Goal: Information Seeking & Learning: Learn about a topic

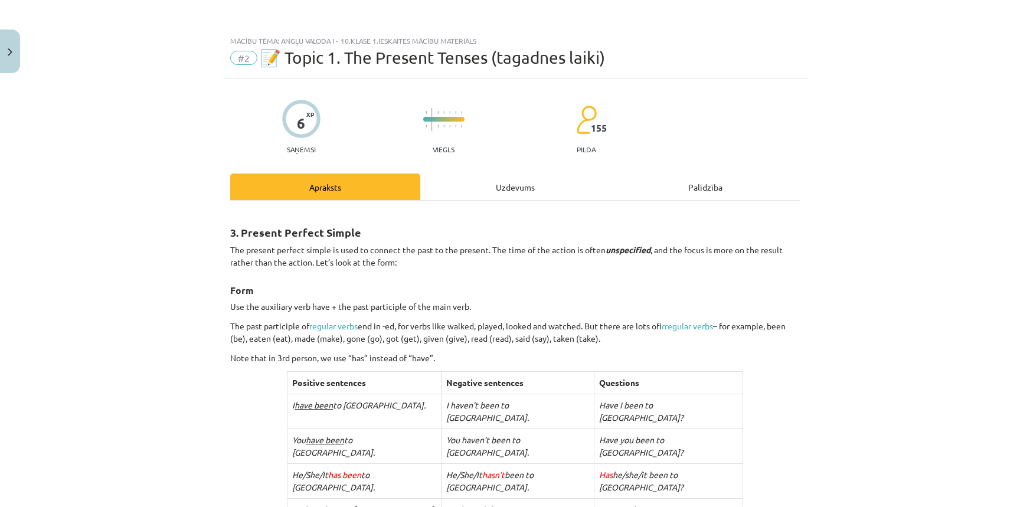
scroll to position [214, 0]
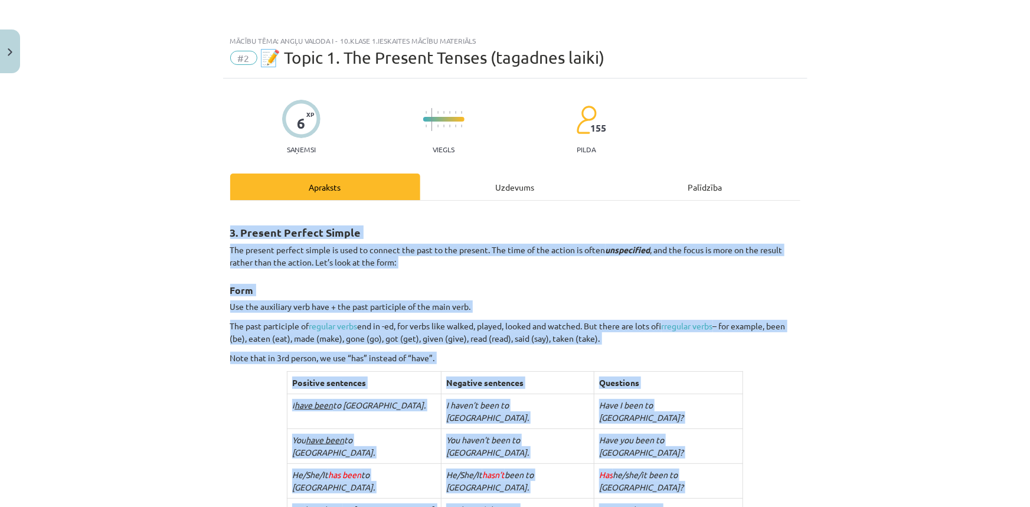
click at [649, 307] on p "Use the auxiliary verb have + the past participle of the main verb." at bounding box center [515, 307] width 570 height 12
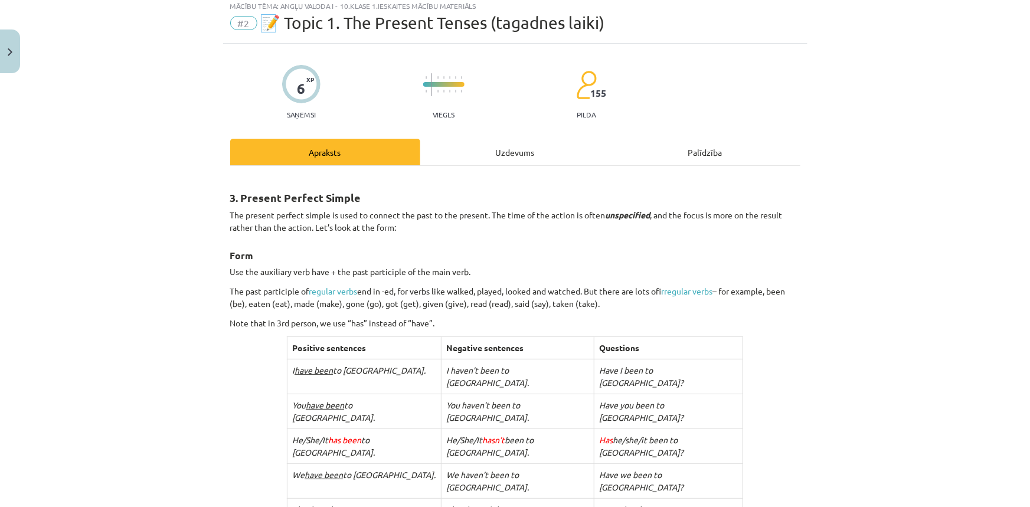
scroll to position [53, 0]
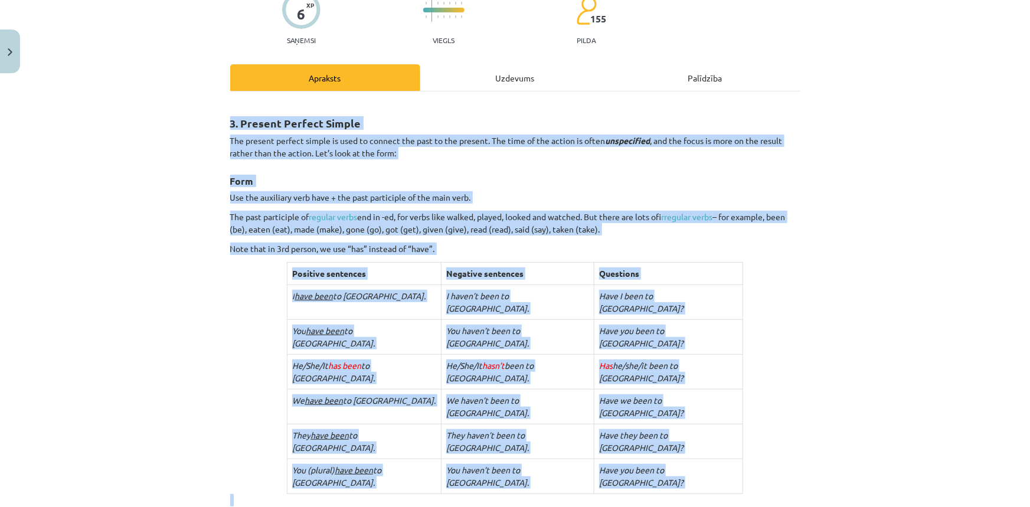
drag, startPoint x: 243, startPoint y: 177, endPoint x: 761, endPoint y: 501, distance: 610.4
click at [761, 501] on div "Mācību tēma: Angļu valoda i - 10.[PERSON_NAME] 1.ieskaites mācību materiāls #2 …" at bounding box center [515, 253] width 1030 height 507
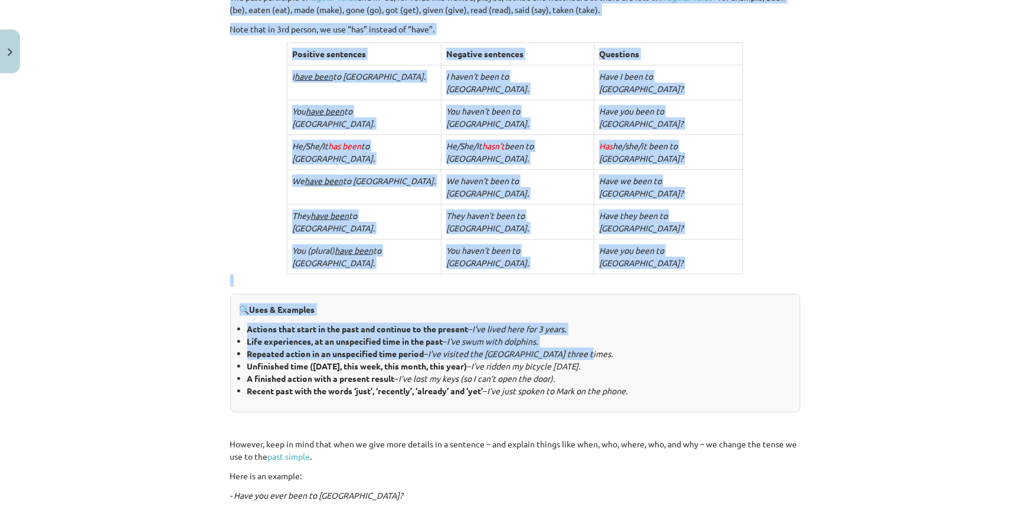
click at [552, 335] on li "Life experiences, at an unspecified time in the past – I’ve swum with dolphins." at bounding box center [519, 341] width 544 height 12
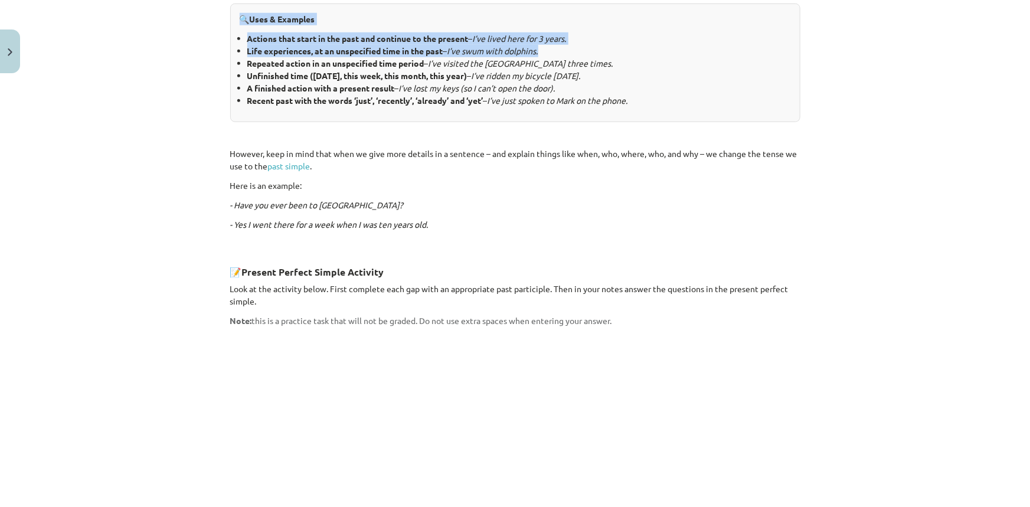
scroll to position [585, 0]
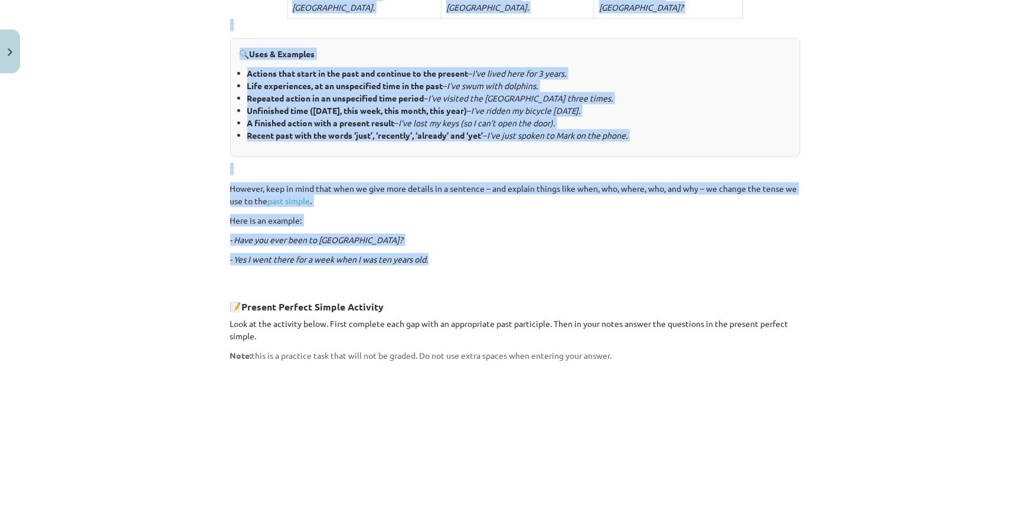
drag, startPoint x: 213, startPoint y: 220, endPoint x: 687, endPoint y: 178, distance: 475.5
click at [687, 178] on div "Mācību tēma: Angļu valoda i - 10.[PERSON_NAME] 1.ieskaites mācību materiāls #2 …" at bounding box center [515, 253] width 1030 height 507
copy div "5. Loremip Dolorsi Ametco Adi elitsed doeiusm tempor in utla et dolorem ali eni…"
click at [423, 136] on div "3. Present Perfect Simple The present perfect simple is used to connect the pas…" at bounding box center [515, 207] width 570 height 1160
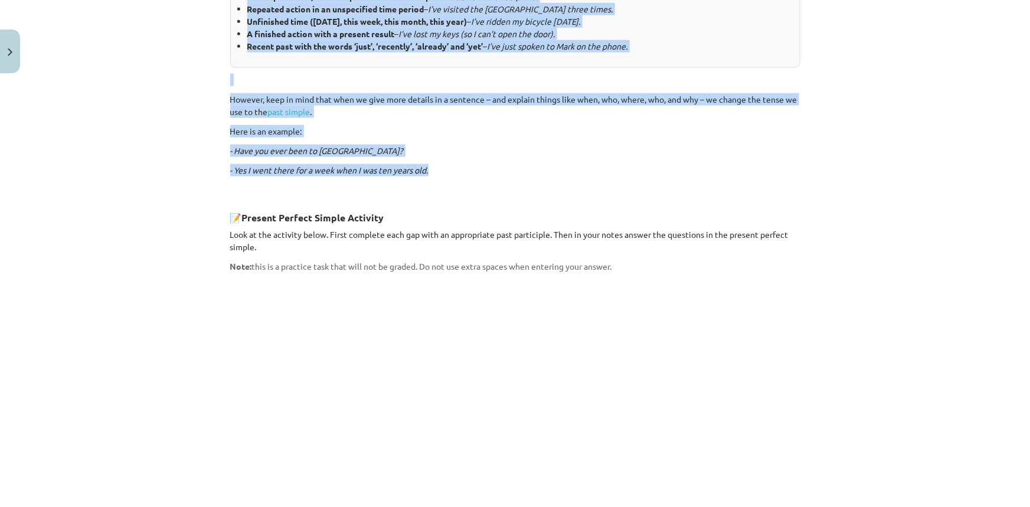
scroll to position [961, 0]
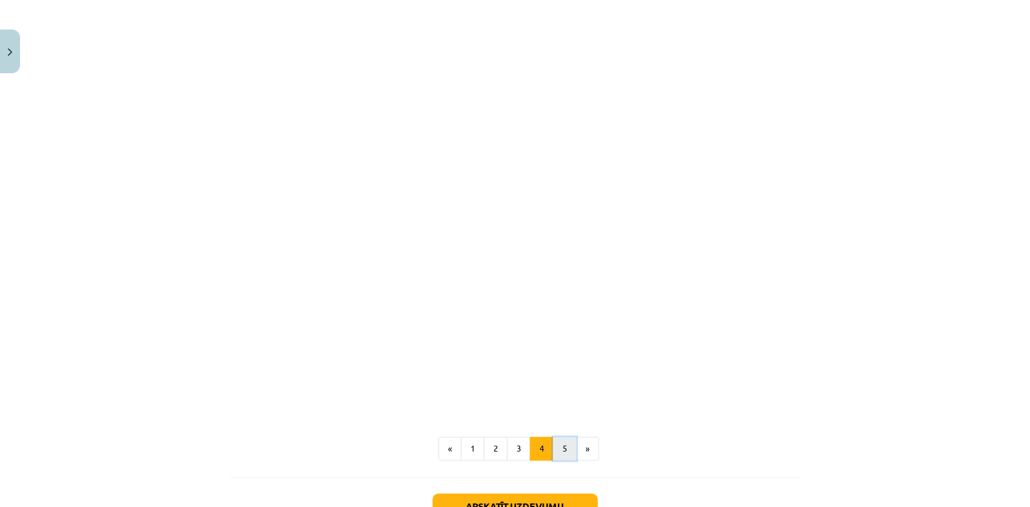
click at [566, 438] on button "5" at bounding box center [565, 450] width 24 height 24
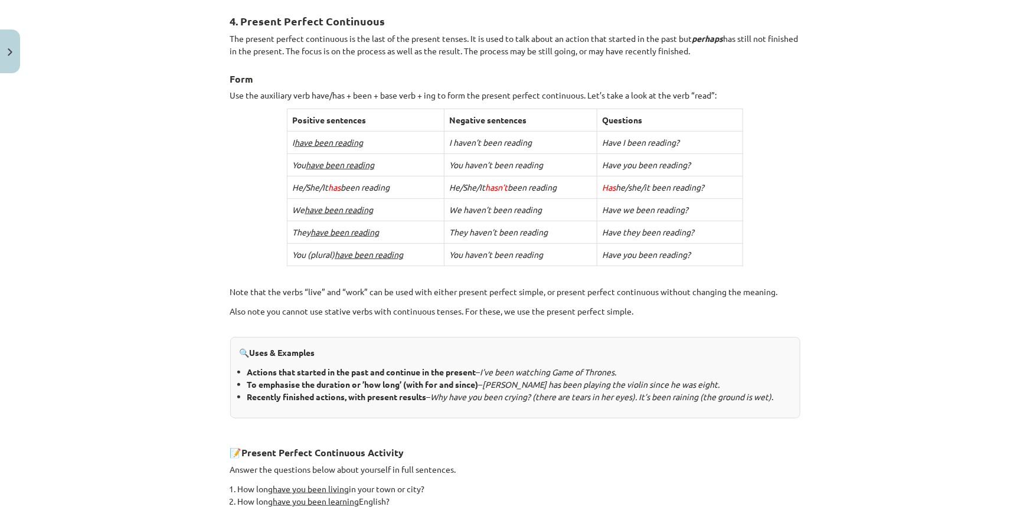
scroll to position [104, 0]
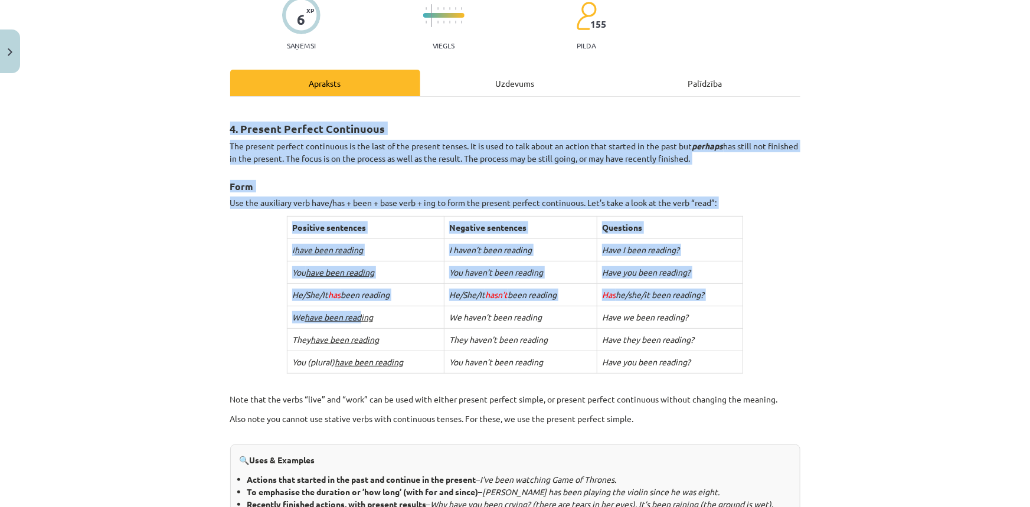
drag, startPoint x: 238, startPoint y: 128, endPoint x: 360, endPoint y: 316, distance: 224.0
click at [360, 316] on div "4. Present Perfect Continuous The present perfect continuous is the last of the…" at bounding box center [515, 376] width 570 height 539
click at [288, 322] on td "We have been reading" at bounding box center [366, 317] width 157 height 22
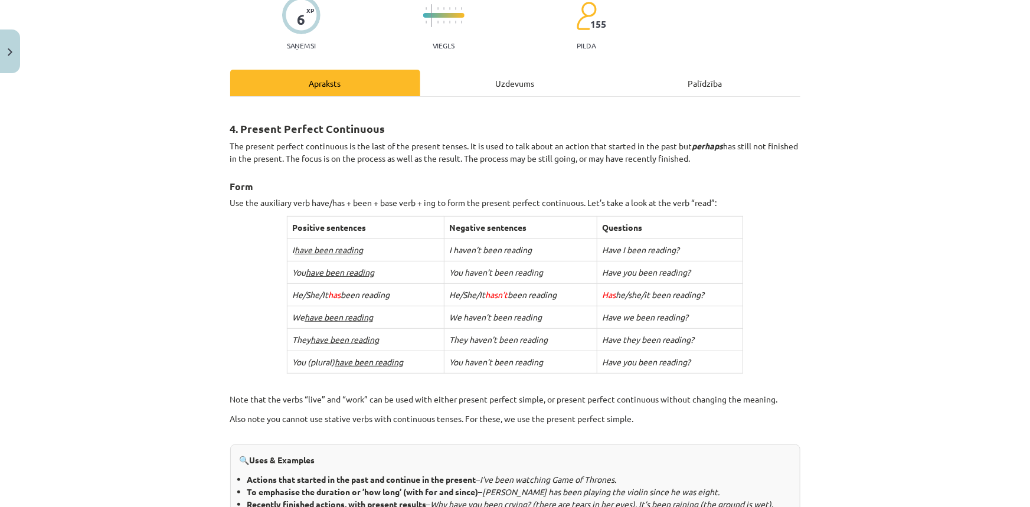
click at [337, 296] on span "has" at bounding box center [334, 294] width 12 height 11
click at [492, 292] on span "hasn’t" at bounding box center [496, 294] width 22 height 11
drag, startPoint x: 224, startPoint y: 126, endPoint x: 272, endPoint y: 130, distance: 47.4
click at [272, 130] on div "6 XP Saņemsi Viegls 155 pilda Apraksts Uzdevums Palīdzība 4. Present Perfect Co…" at bounding box center [515, 407] width 585 height 865
drag, startPoint x: 272, startPoint y: 130, endPoint x: 257, endPoint y: 130, distance: 14.2
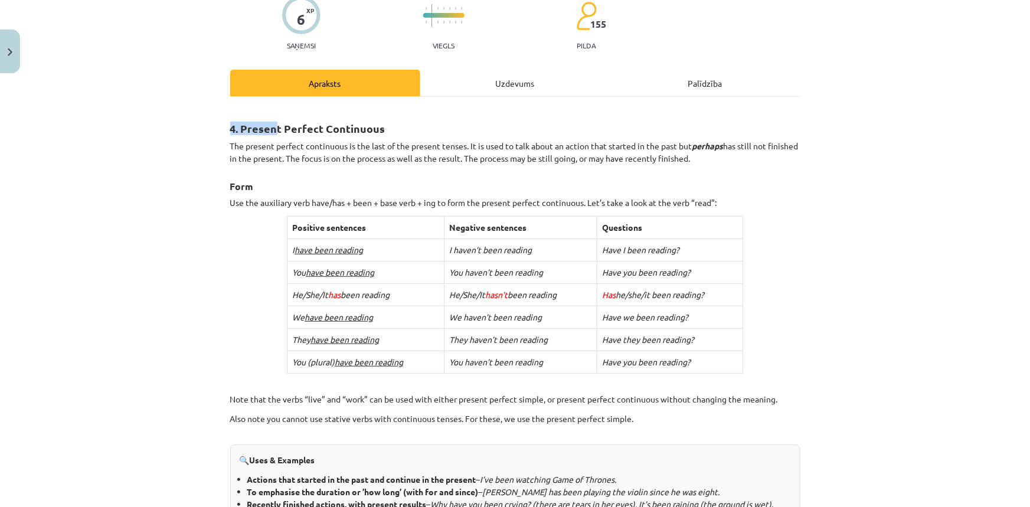
click at [272, 130] on strong "4. Present Perfect Continuous" at bounding box center [307, 129] width 155 height 14
click at [249, 129] on strong "4. Present Perfect Continuous" at bounding box center [307, 129] width 155 height 14
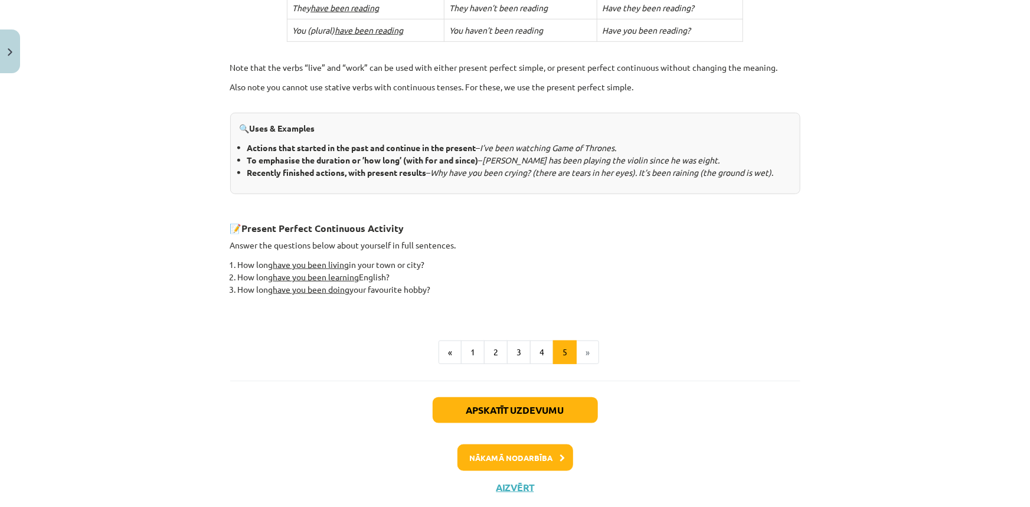
scroll to position [464, 0]
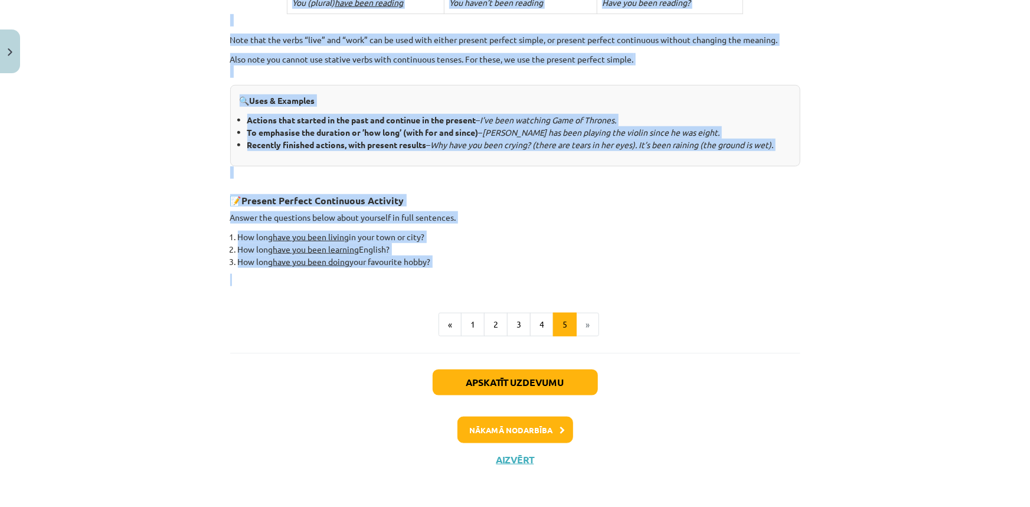
drag, startPoint x: 236, startPoint y: 126, endPoint x: 629, endPoint y: 273, distance: 419.6
click at [629, 273] on div "4. Present Perfect Continuous The present perfect continuous is the last of the…" at bounding box center [515, 17] width 570 height 539
copy div "Loremip Dolorsi Ametconsec Adi elitsed doeiusm temporinci ut lab etdo ma ali en…"
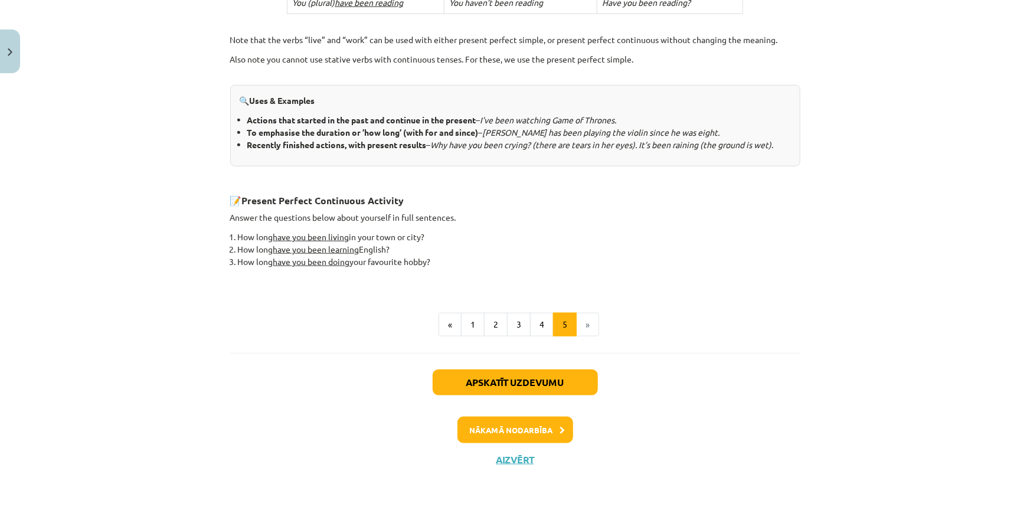
click at [578, 324] on li "»" at bounding box center [588, 325] width 22 height 24
click at [528, 433] on button "Nākamā nodarbība" at bounding box center [516, 430] width 116 height 27
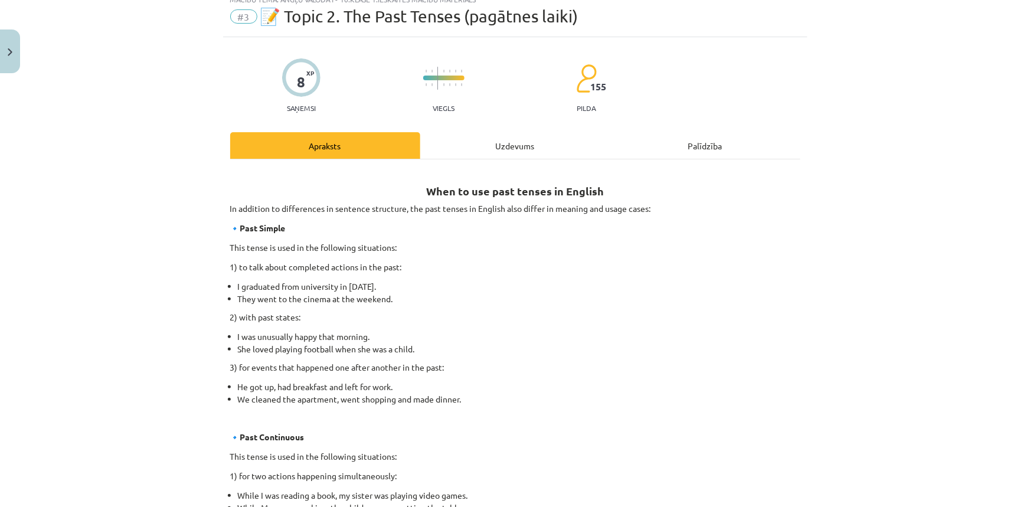
scroll to position [30, 0]
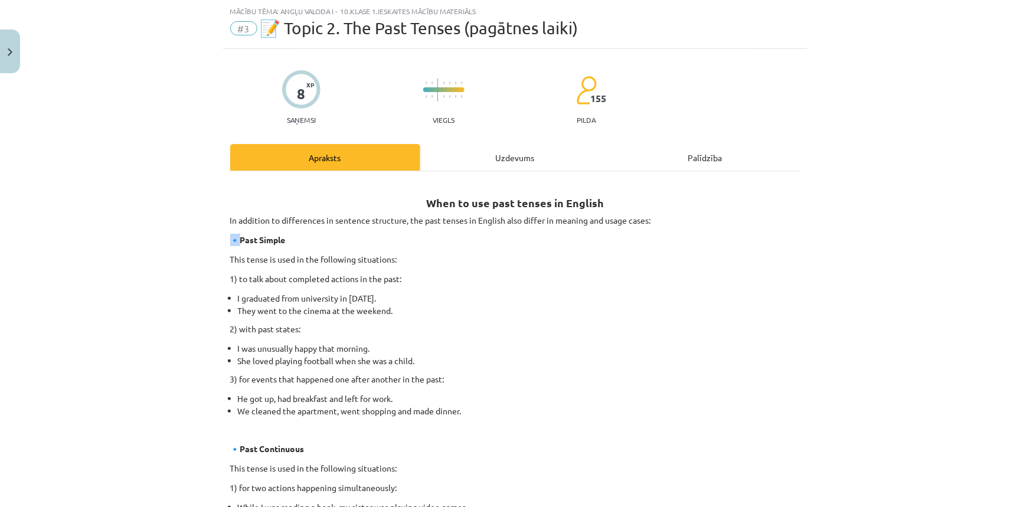
drag, startPoint x: 233, startPoint y: 240, endPoint x: 203, endPoint y: 237, distance: 30.9
click at [203, 238] on div "Mācību tēma: Angļu valoda i - 10.[PERSON_NAME] 1.ieskaites mācību materiāls #3 …" at bounding box center [515, 253] width 1030 height 507
click at [201, 236] on div "Mācību tēma: Angļu valoda i - 10.[PERSON_NAME] 1.ieskaites mācību materiāls #3 …" at bounding box center [515, 253] width 1030 height 507
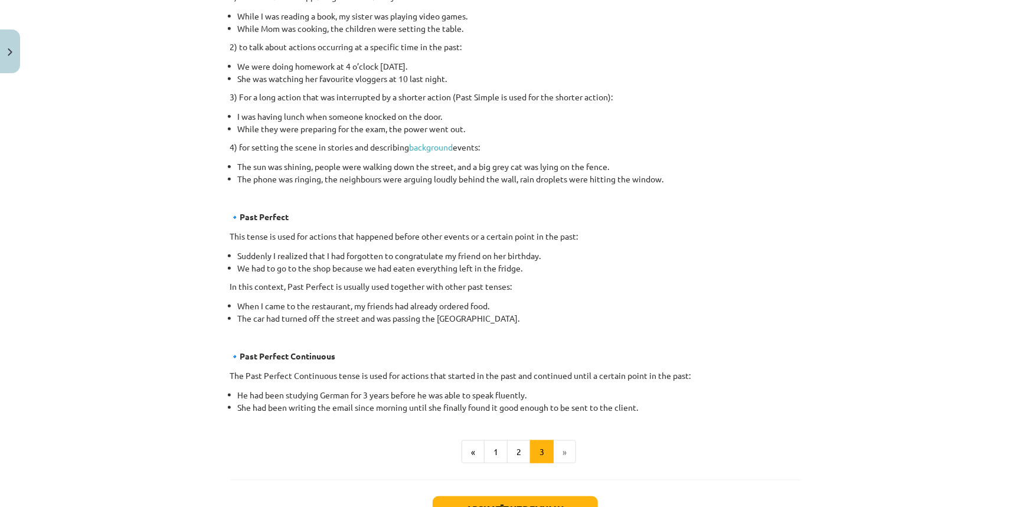
scroll to position [650, 0]
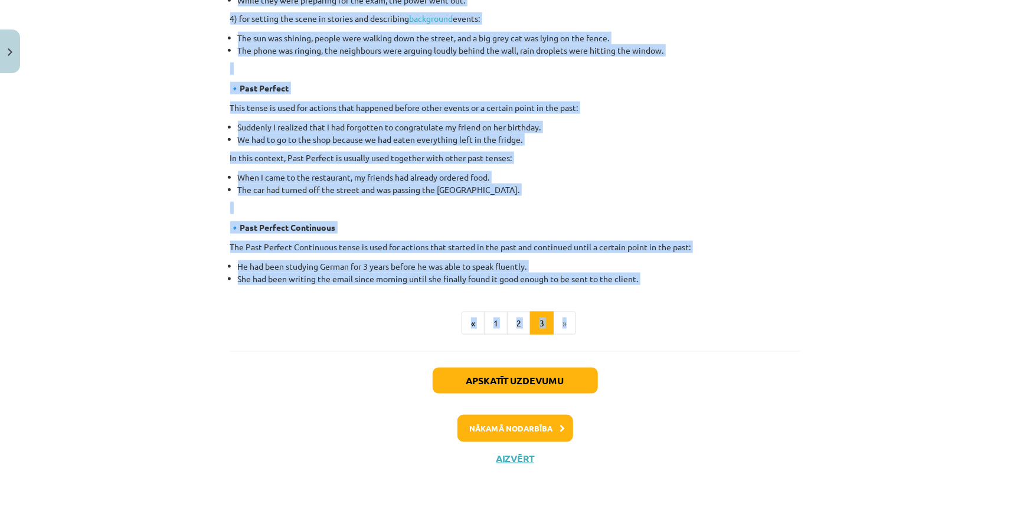
drag, startPoint x: 417, startPoint y: 194, endPoint x: 645, endPoint y: 289, distance: 247.0
copy div "Lore ip dol sita consec ad Elitsed Do eiusmodt in utlaboreetd ma aliquaen admin…"
click at [611, 194] on li "The car had turned off the street and was passing the [GEOGRAPHIC_DATA]." at bounding box center [519, 190] width 563 height 12
click at [614, 312] on ul "« 1 2 3 »" at bounding box center [515, 324] width 570 height 24
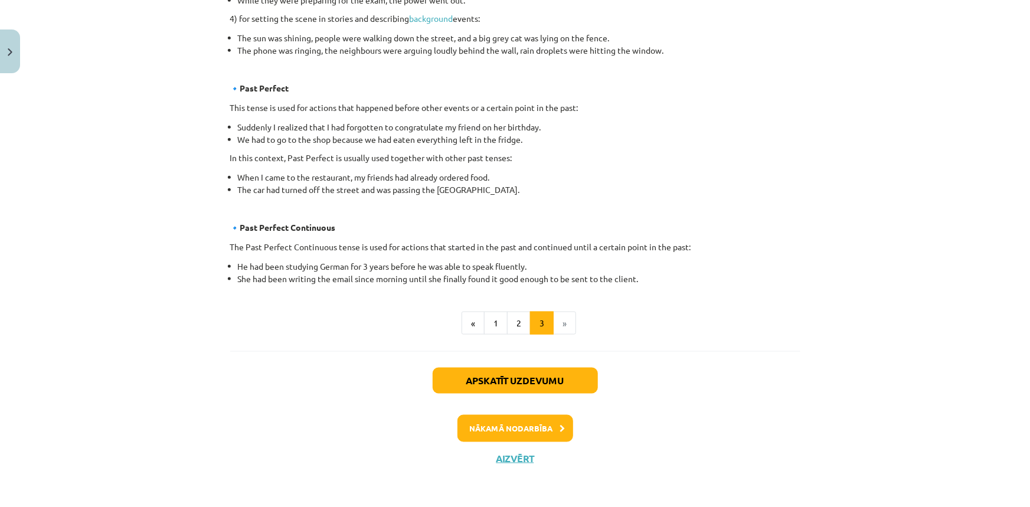
click at [562, 326] on li "»" at bounding box center [565, 324] width 22 height 24
click at [560, 324] on li "»" at bounding box center [565, 324] width 22 height 24
click at [544, 378] on button "Apskatīt uzdevumu" at bounding box center [515, 381] width 165 height 26
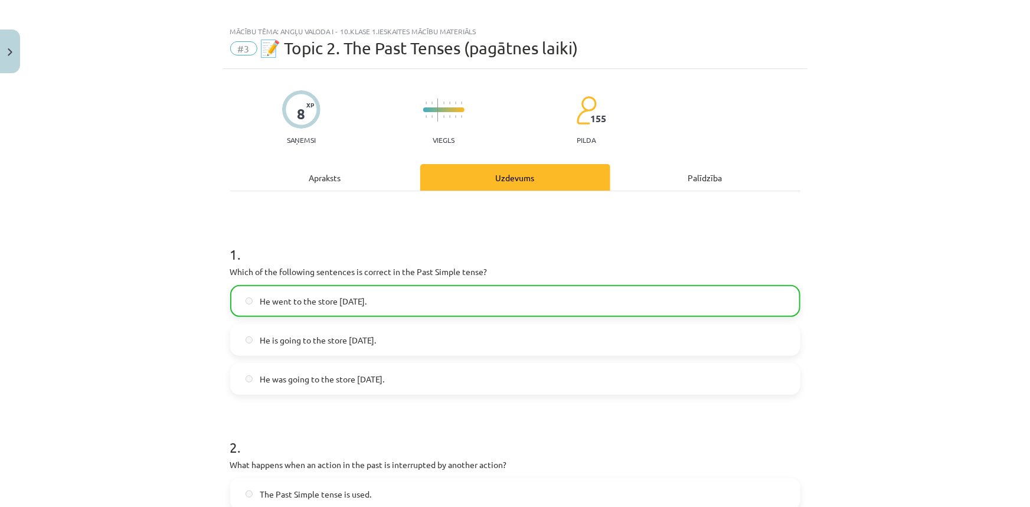
scroll to position [0, 0]
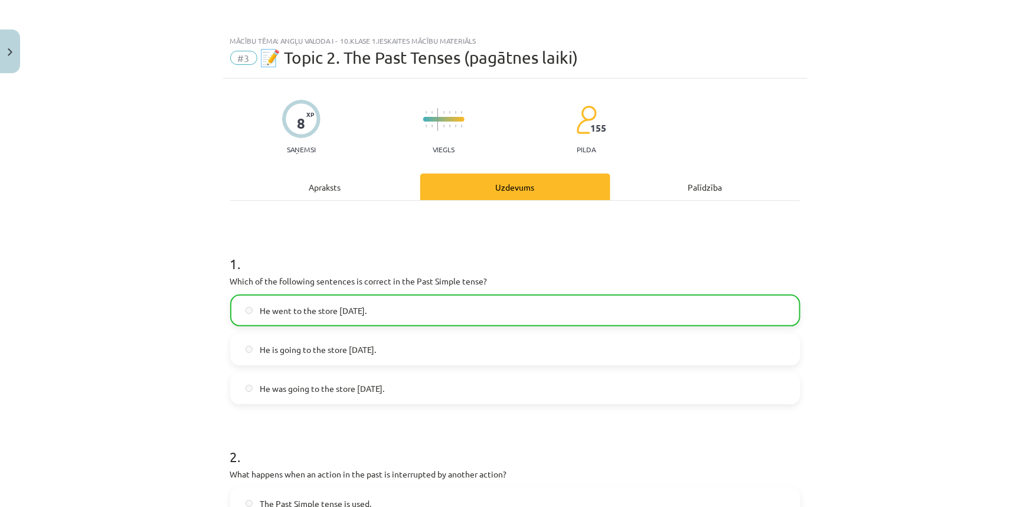
click at [329, 177] on div "Apraksts" at bounding box center [325, 187] width 190 height 27
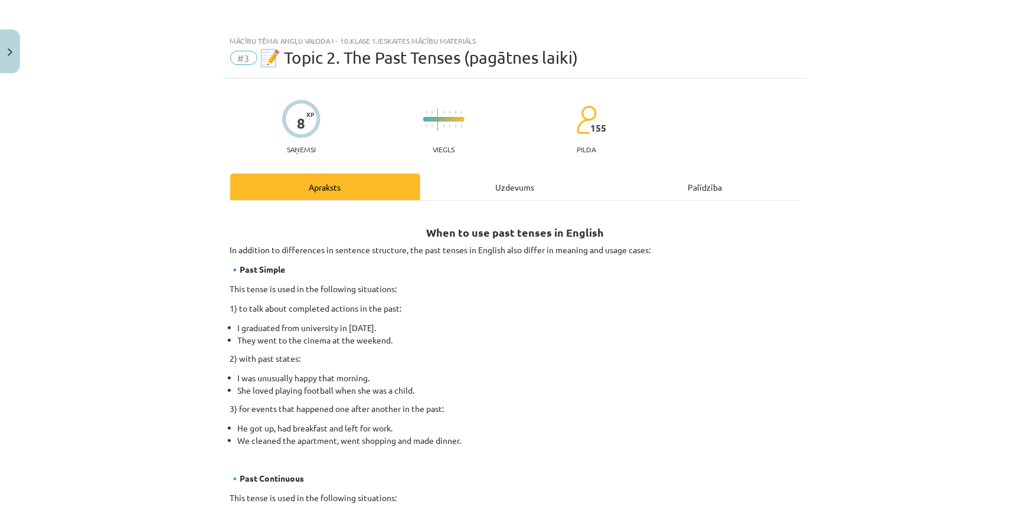
click at [691, 189] on div "Palīdzība" at bounding box center [706, 187] width 190 height 27
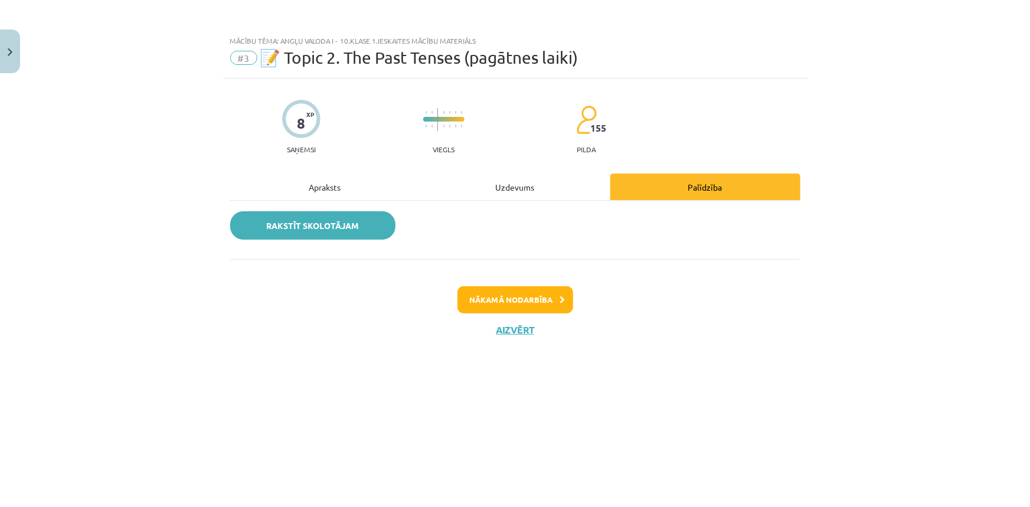
click at [348, 226] on link "Rakstīt skolotājam" at bounding box center [312, 225] width 165 height 28
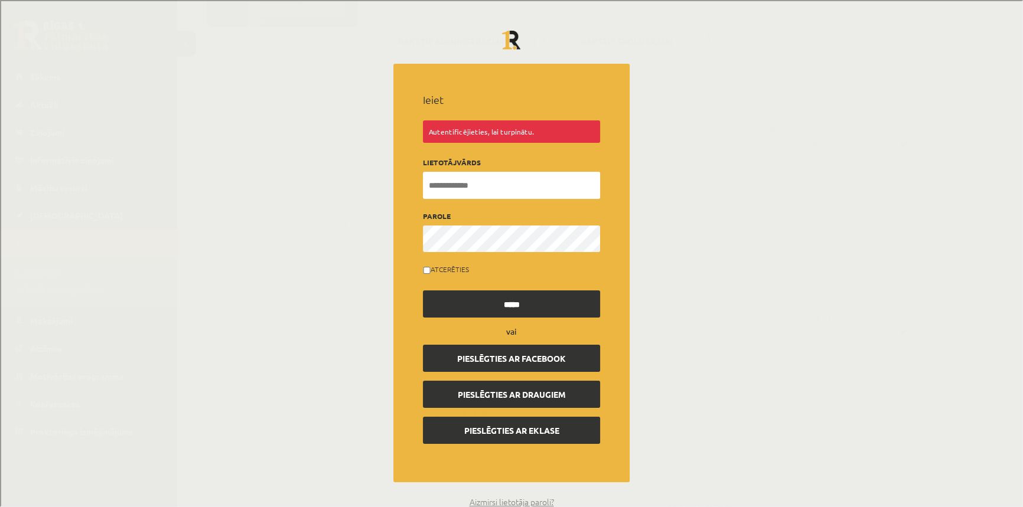
type input "**********"
click at [505, 308] on input "*****" at bounding box center [510, 302] width 177 height 27
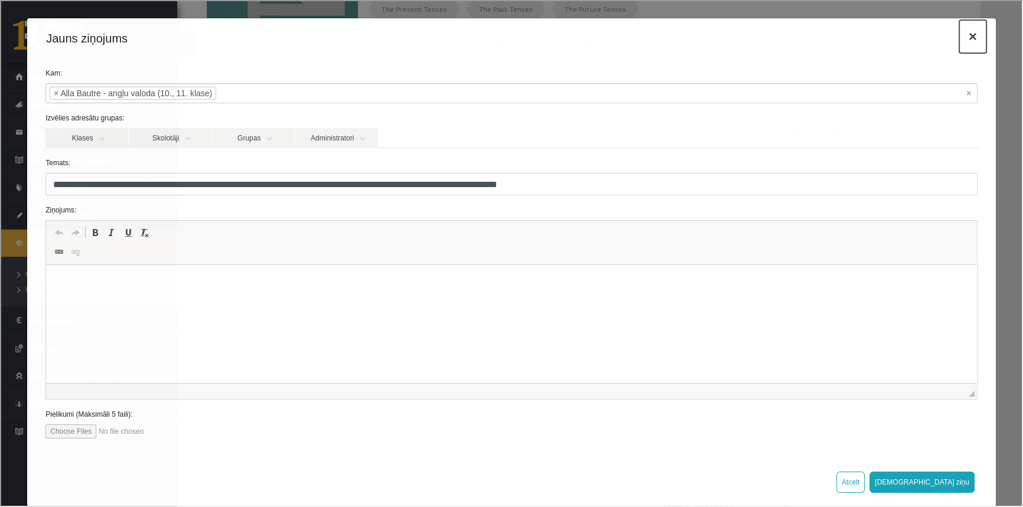
click at [960, 32] on button "×" at bounding box center [971, 35] width 27 height 33
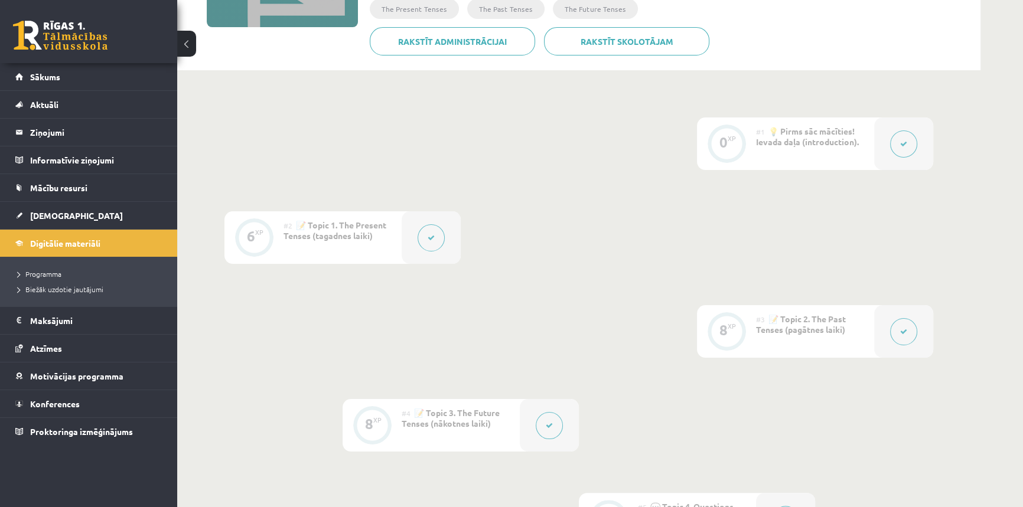
click at [543, 433] on button at bounding box center [549, 425] width 27 height 27
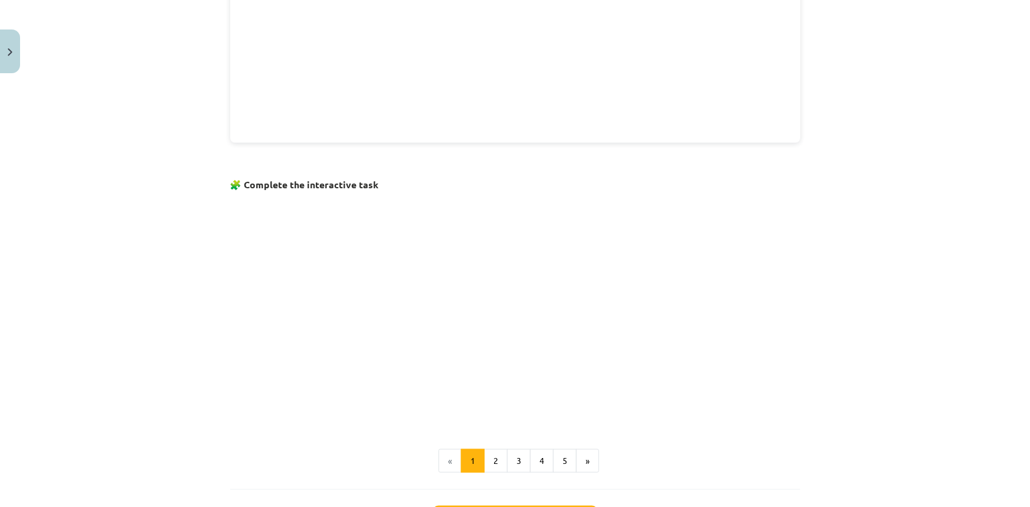
scroll to position [726, 0]
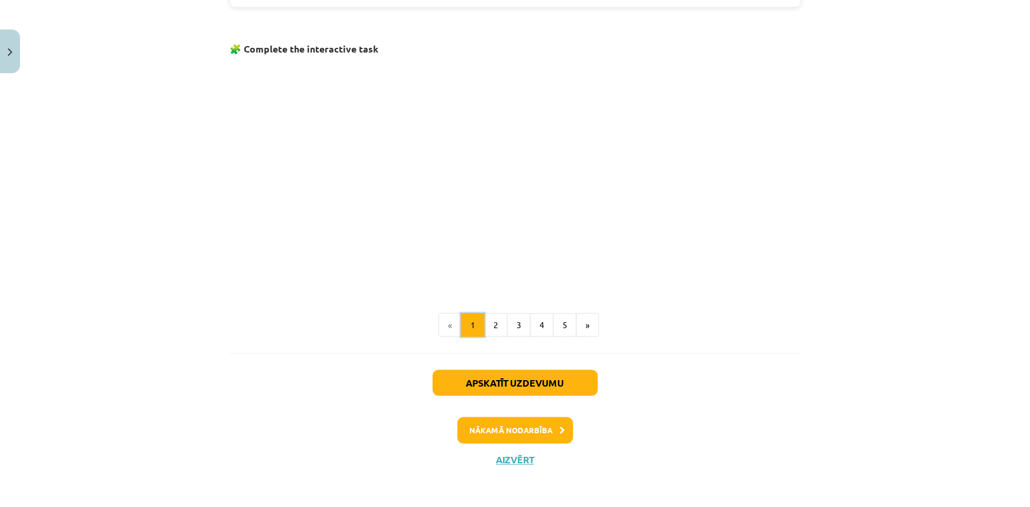
click at [464, 317] on button "1" at bounding box center [473, 326] width 24 height 24
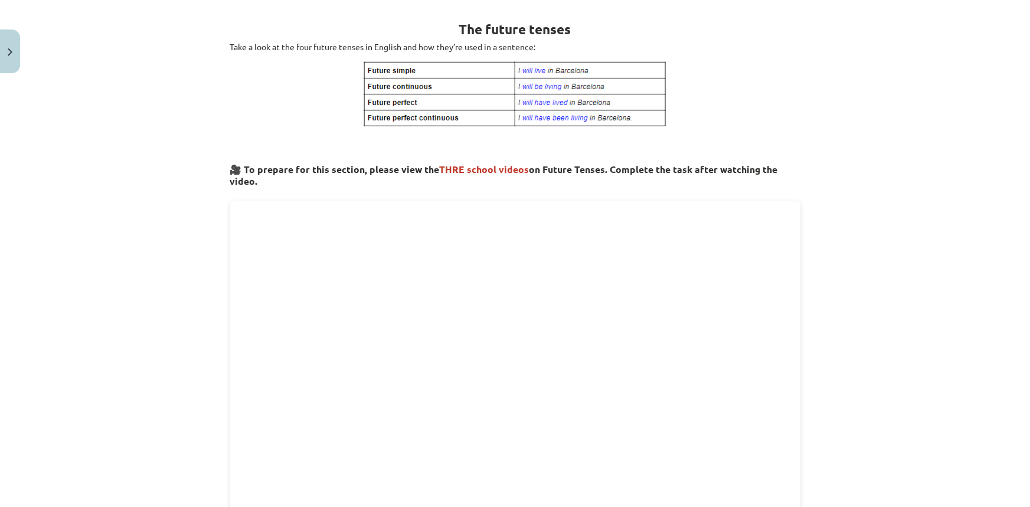
scroll to position [0, 0]
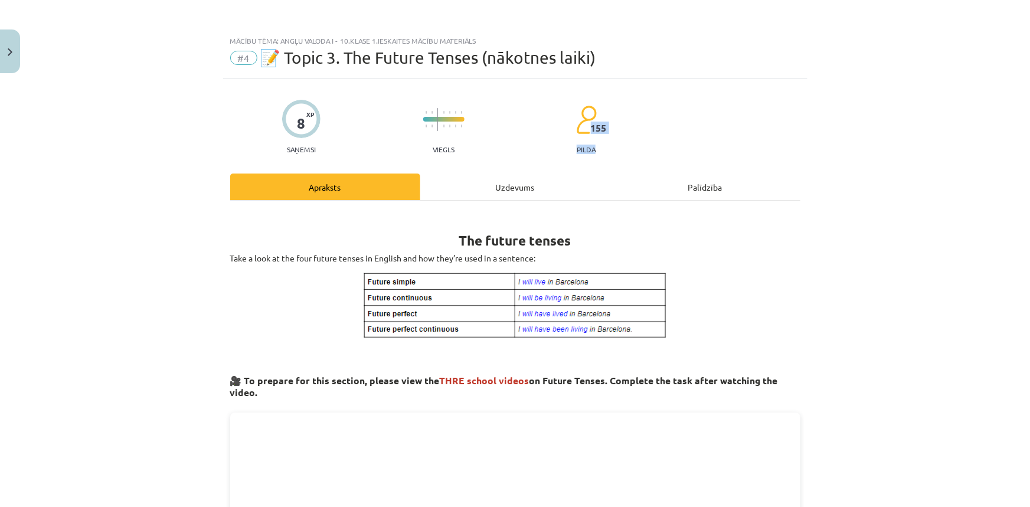
drag, startPoint x: 589, startPoint y: 126, endPoint x: 601, endPoint y: 153, distance: 29.9
click at [601, 153] on div "8 XP Saņemsi Viegls 155 pilda" at bounding box center [515, 123] width 570 height 61
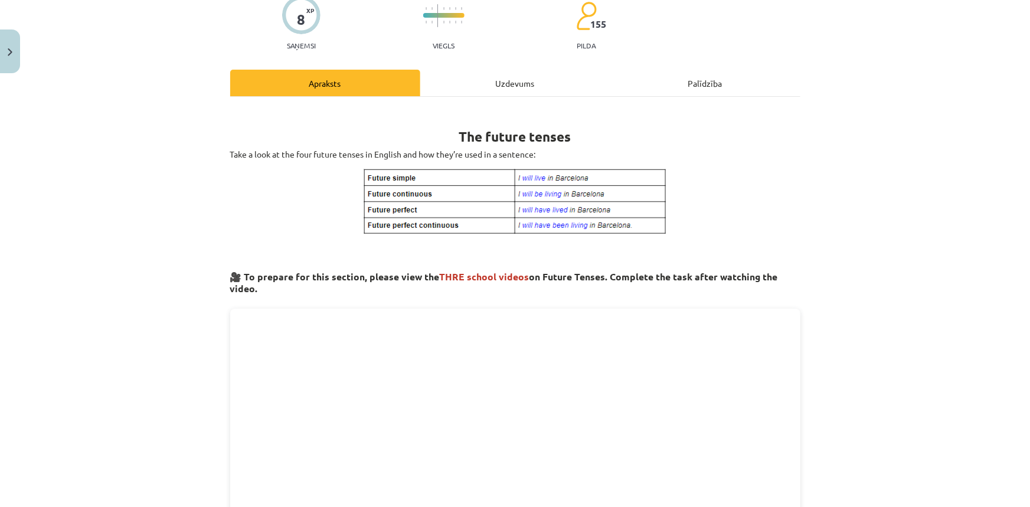
scroll to position [29, 0]
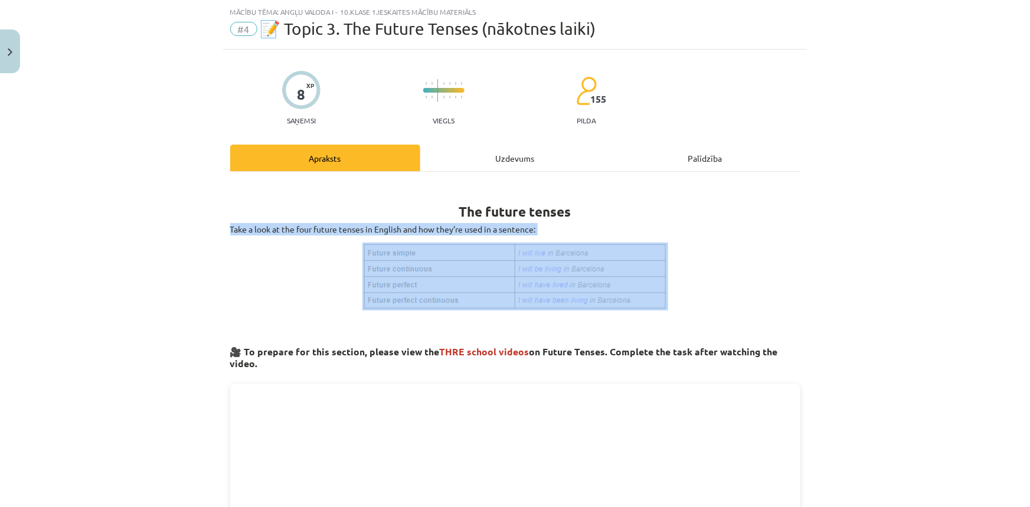
drag, startPoint x: 223, startPoint y: 223, endPoint x: 632, endPoint y: 270, distance: 412.0
copy div "Take a look at the four future tenses in English and how they’re used in a sent…"
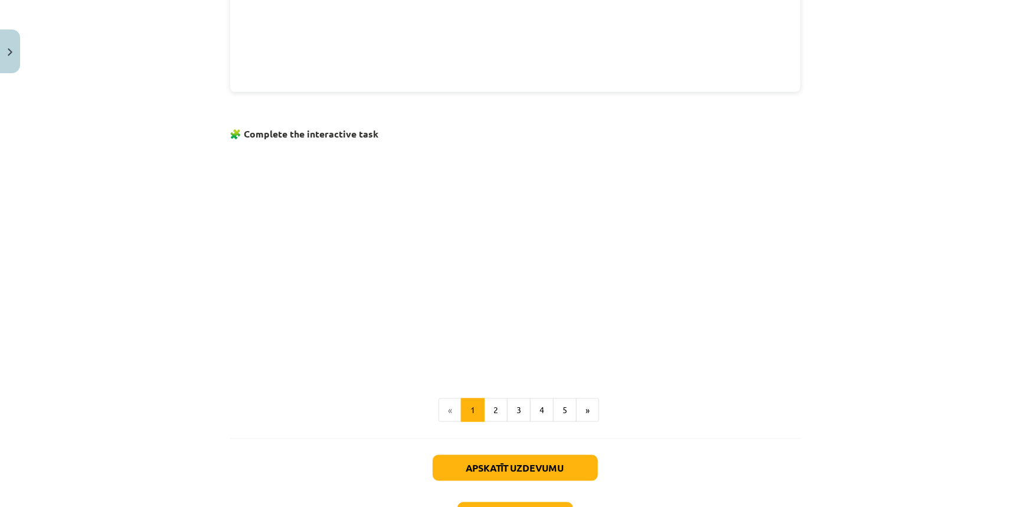
scroll to position [726, 0]
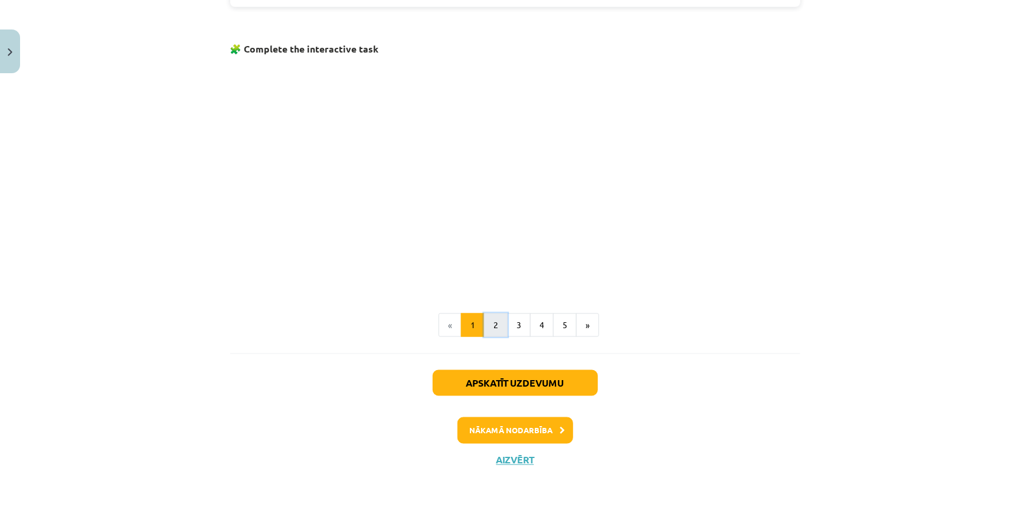
click at [494, 323] on button "2" at bounding box center [496, 326] width 24 height 24
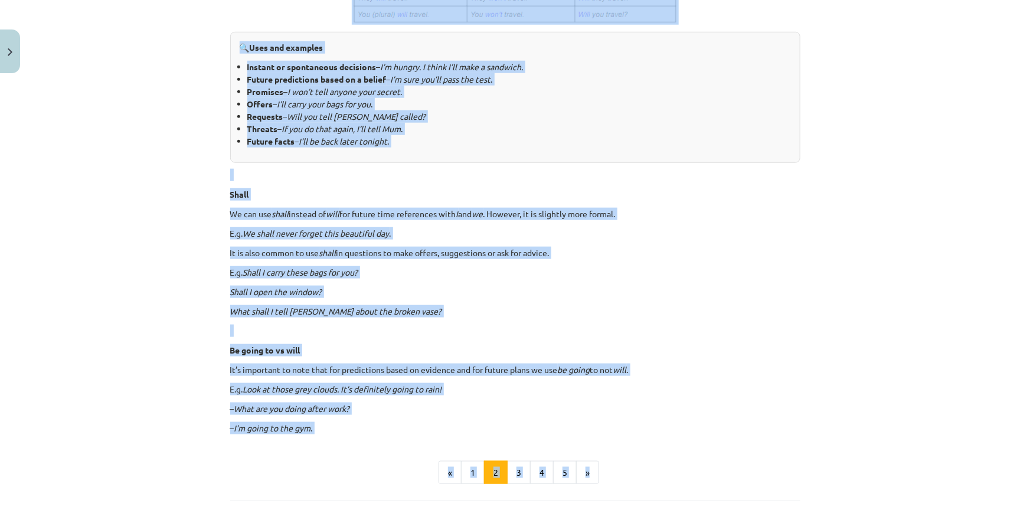
scroll to position [515, 0]
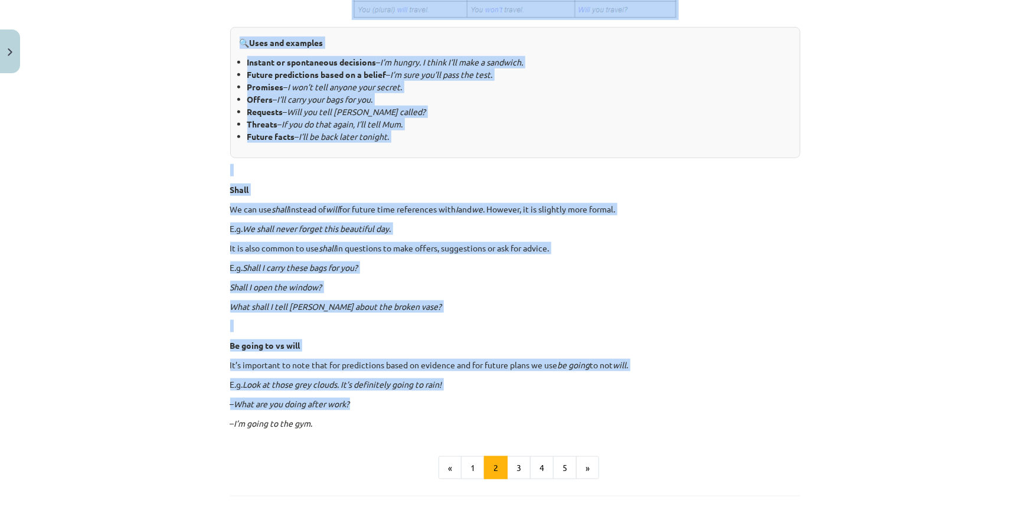
drag, startPoint x: 244, startPoint y: 230, endPoint x: 622, endPoint y: 404, distance: 416.4
click at [622, 404] on div "1. Future Simple Let’s start with the basics. The future simple is used to talk…" at bounding box center [515, 63] width 570 height 733
copy div "7. Loremi Dolors Ame’c adipi elit sed doeius. Tem incidi utlabo et dolo ma aliq…"
click at [308, 200] on div "1. Future Simple Let’s start with the basics. The future simple is used to talk…" at bounding box center [515, 63] width 570 height 733
click at [516, 468] on button "3" at bounding box center [519, 468] width 24 height 24
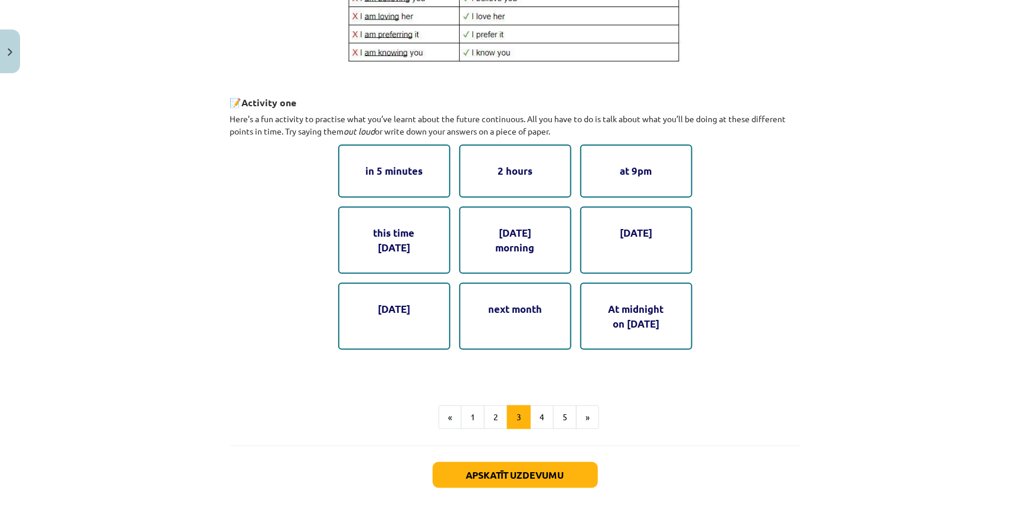
scroll to position [642, 0]
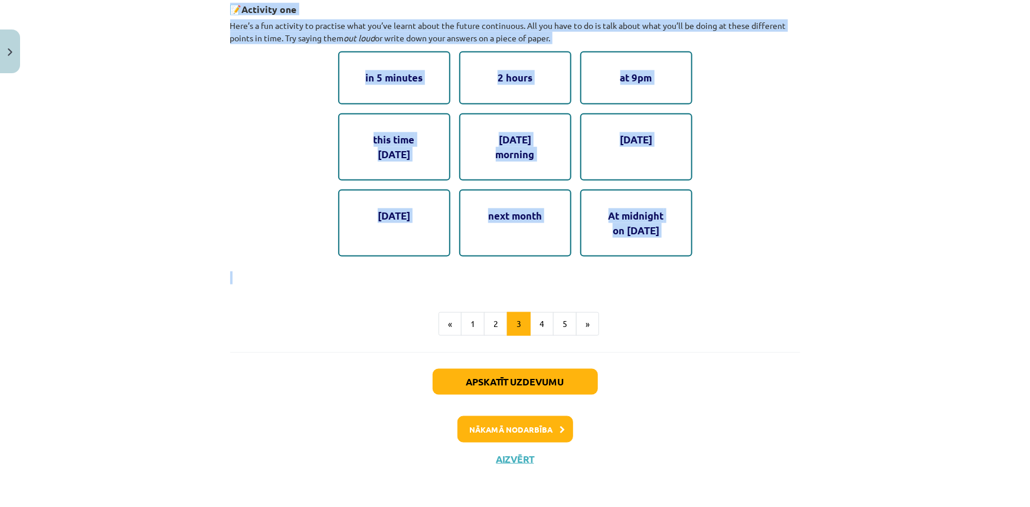
drag, startPoint x: 217, startPoint y: 227, endPoint x: 691, endPoint y: 259, distance: 475.3
click at [691, 259] on div "Mācību tēma: Angļu valoda i - 10.[PERSON_NAME] 1.ieskaites mācību materiāls #4 …" at bounding box center [515, 253] width 1030 height 507
copy div "1. Loremi dolorsitam Con adi’e sedd ei te inc utlabo etdolorema. Aliquaeni, ad …"
click at [459, 233] on div "next month" at bounding box center [515, 223] width 112 height 67
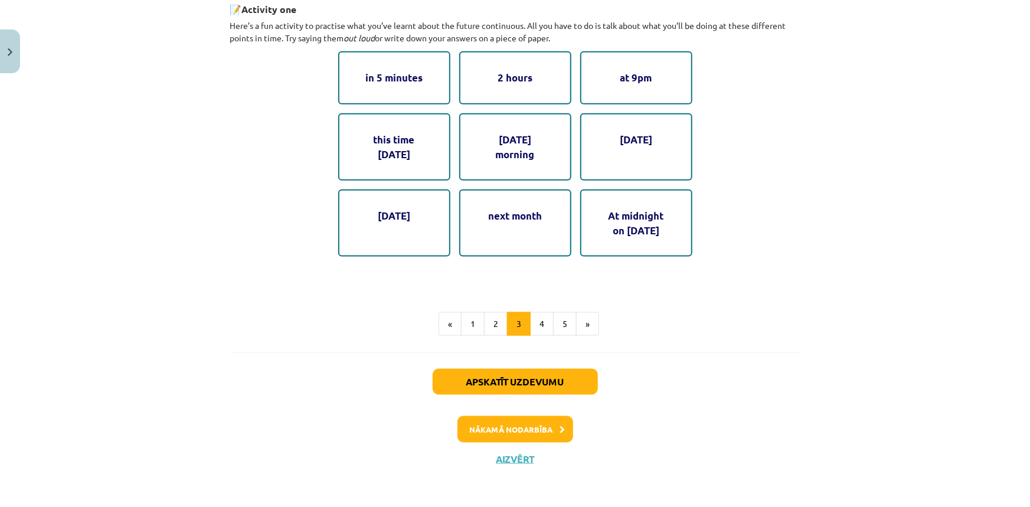
click at [383, 83] on div "in 5 minutes" at bounding box center [394, 77] width 112 height 53
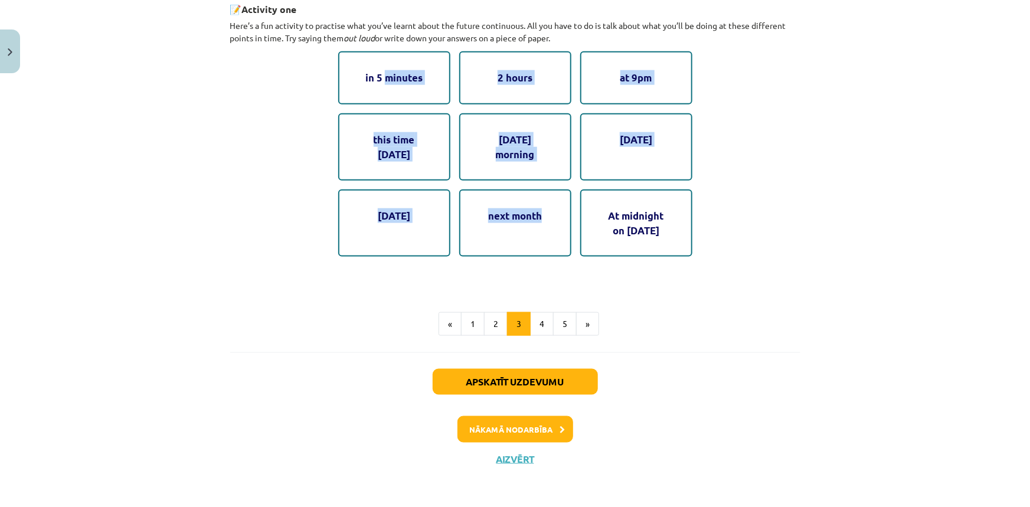
drag, startPoint x: 383, startPoint y: 83, endPoint x: 546, endPoint y: 210, distance: 206.1
click at [546, 210] on div "in 5 minutes 2 hours at 9pm this time [DATE] [DATE] morning [DATE] next month A…" at bounding box center [515, 153] width 354 height 205
click at [546, 210] on div "next month" at bounding box center [515, 223] width 112 height 67
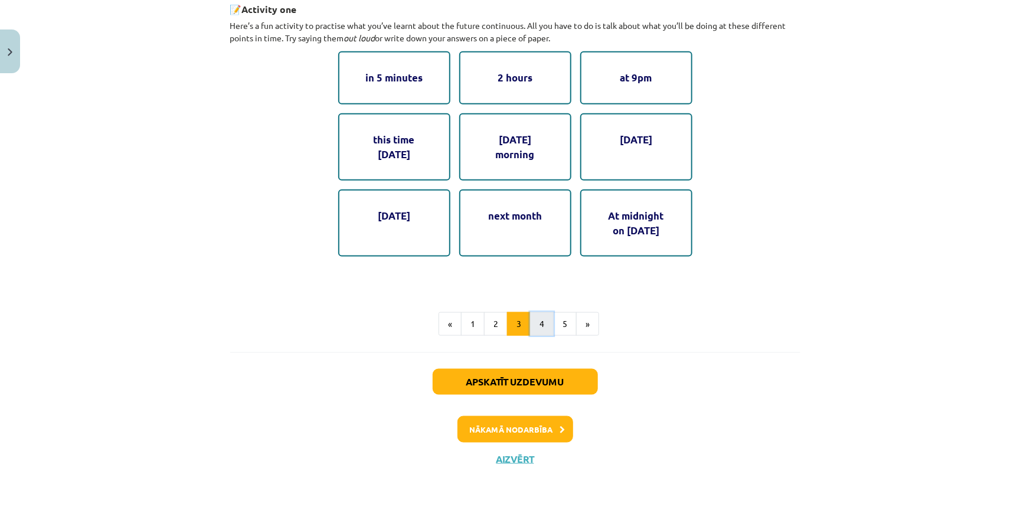
click at [546, 325] on button "4" at bounding box center [542, 324] width 24 height 24
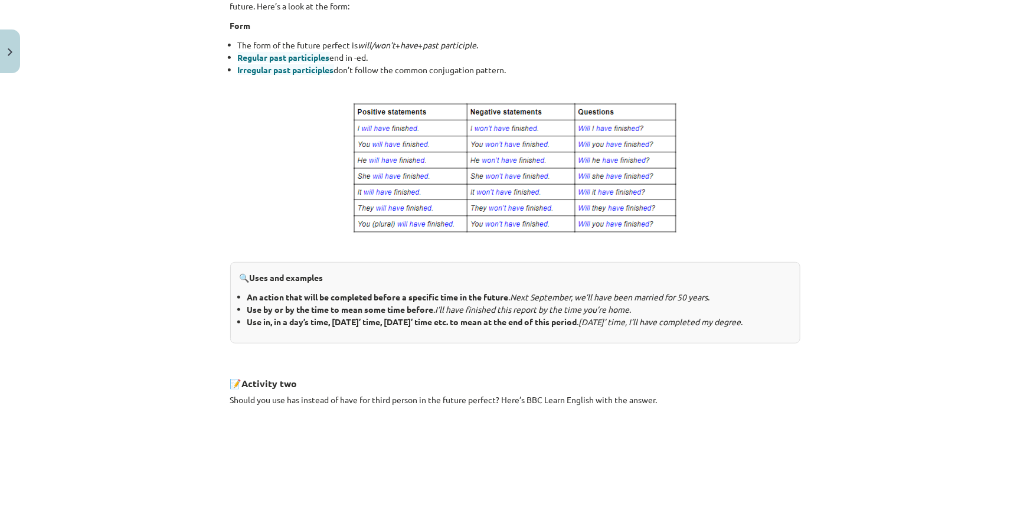
scroll to position [316, 0]
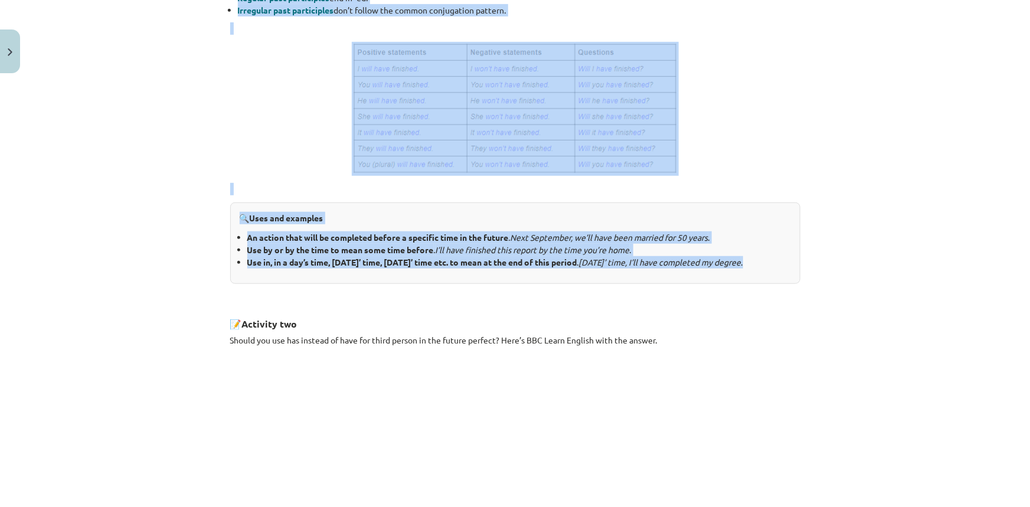
drag, startPoint x: 288, startPoint y: 232, endPoint x: 601, endPoint y: 282, distance: 317.5
click at [601, 282] on div "8 XP Saņemsi Viegls 155 pilda Apraksts Uzdevums Palīdzība 3. Future perfect Onc…" at bounding box center [515, 273] width 585 height 1020
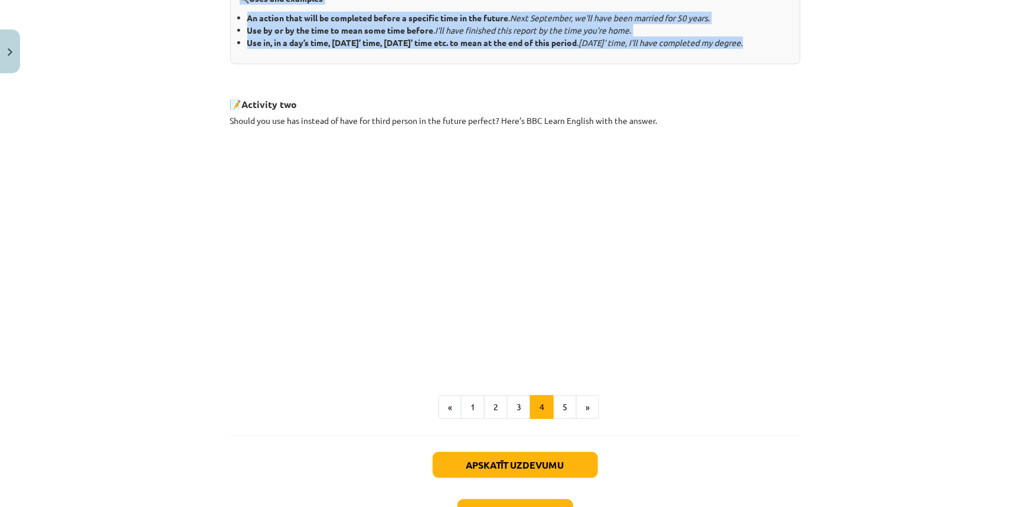
scroll to position [632, 0]
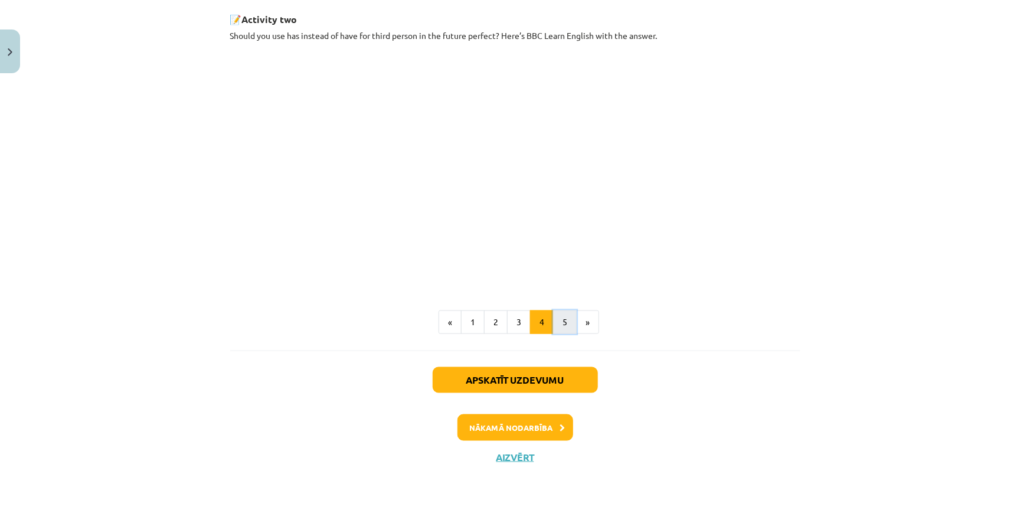
click at [565, 318] on button "5" at bounding box center [565, 323] width 24 height 24
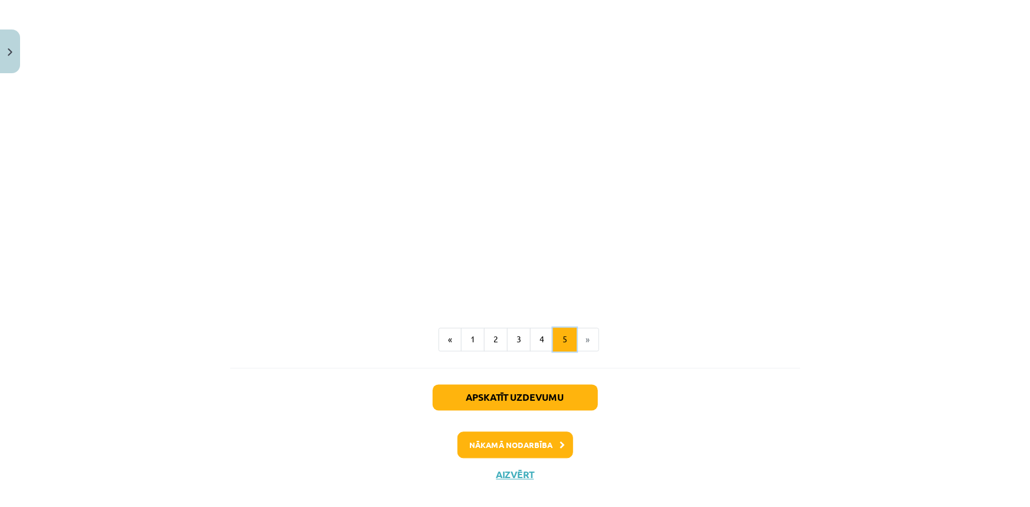
scroll to position [698, 0]
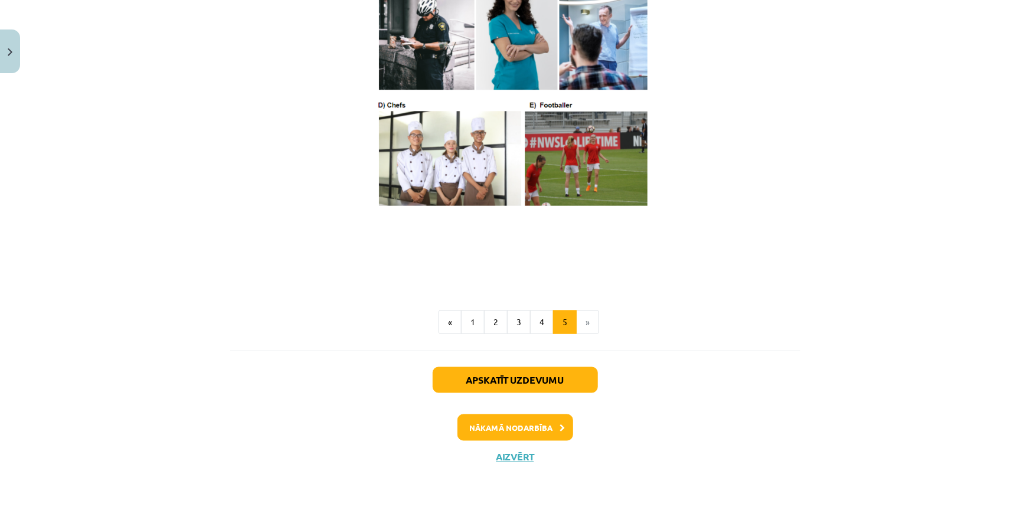
click at [588, 327] on li "»" at bounding box center [588, 323] width 22 height 24
click at [533, 429] on button "Nākamā nodarbība" at bounding box center [516, 428] width 116 height 27
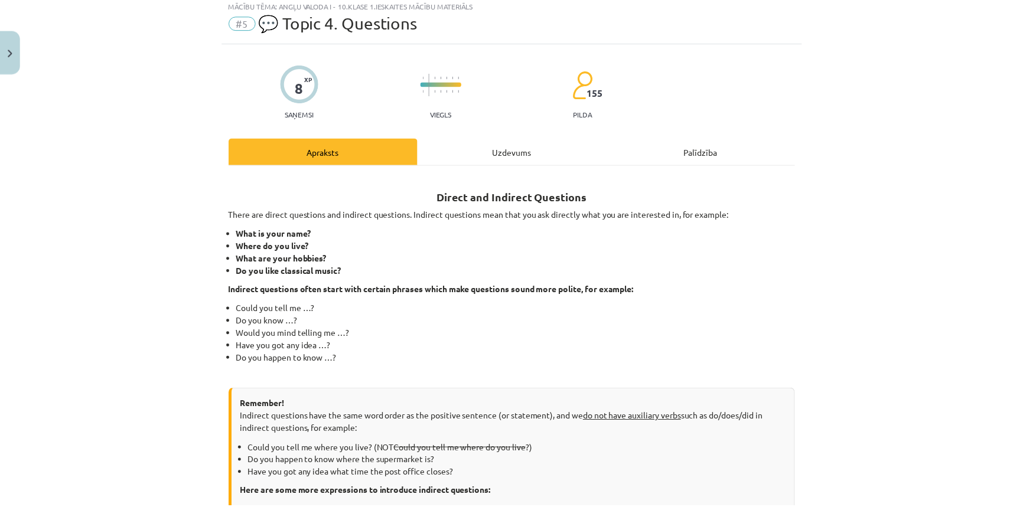
scroll to position [30, 0]
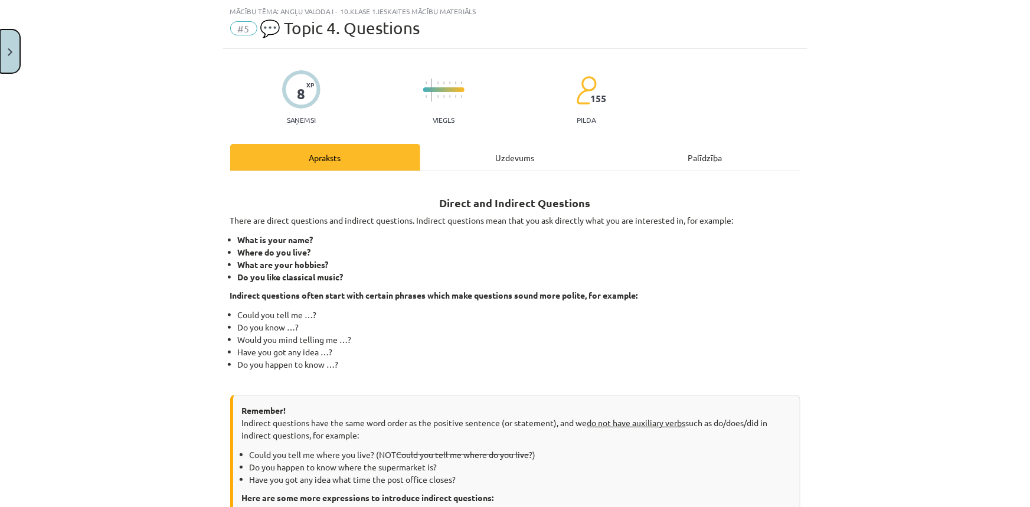
click at [13, 48] on button "Close" at bounding box center [10, 52] width 20 height 44
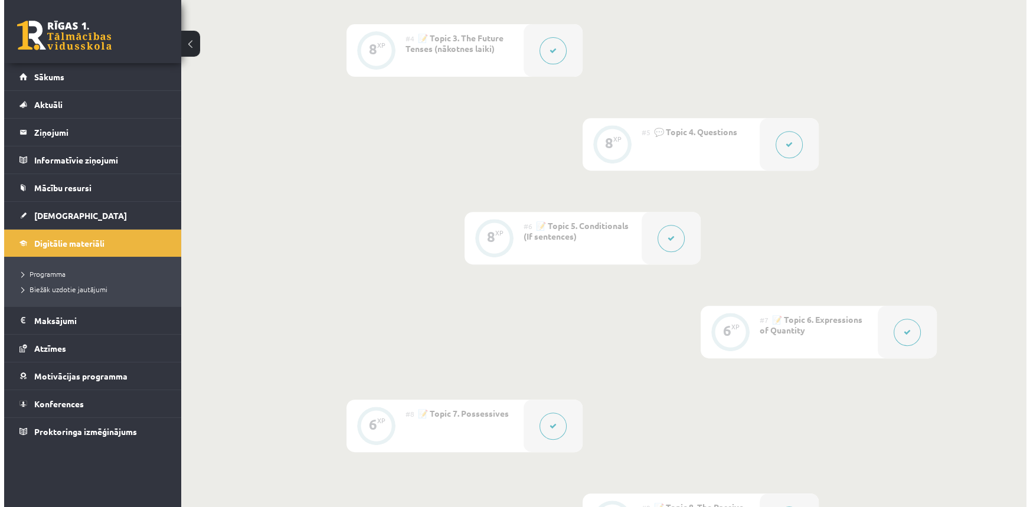
scroll to position [751, 0]
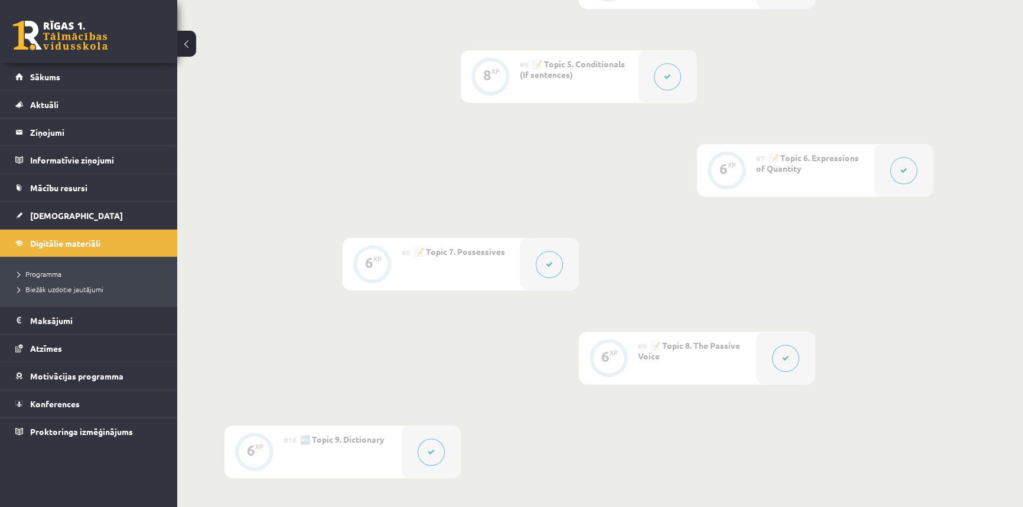
click at [546, 272] on button at bounding box center [549, 264] width 27 height 27
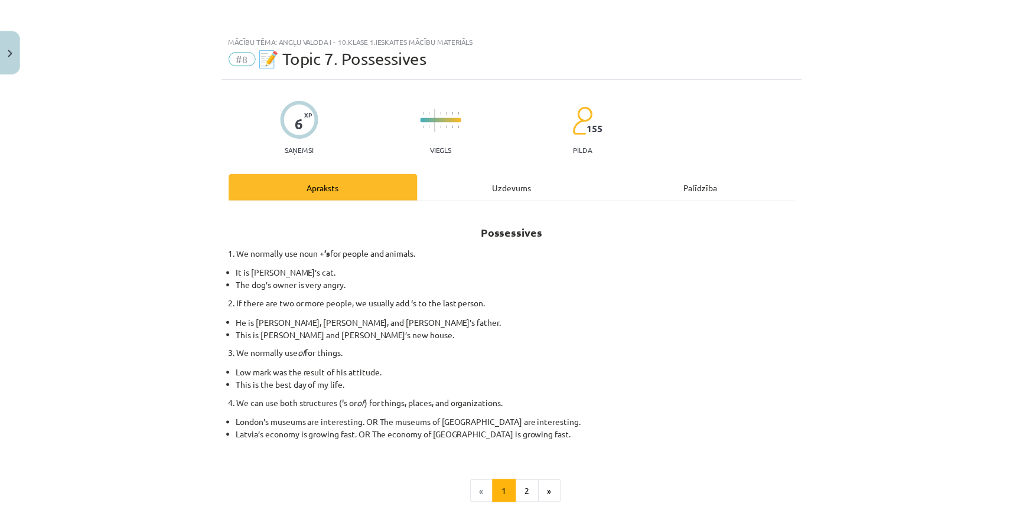
scroll to position [170, 0]
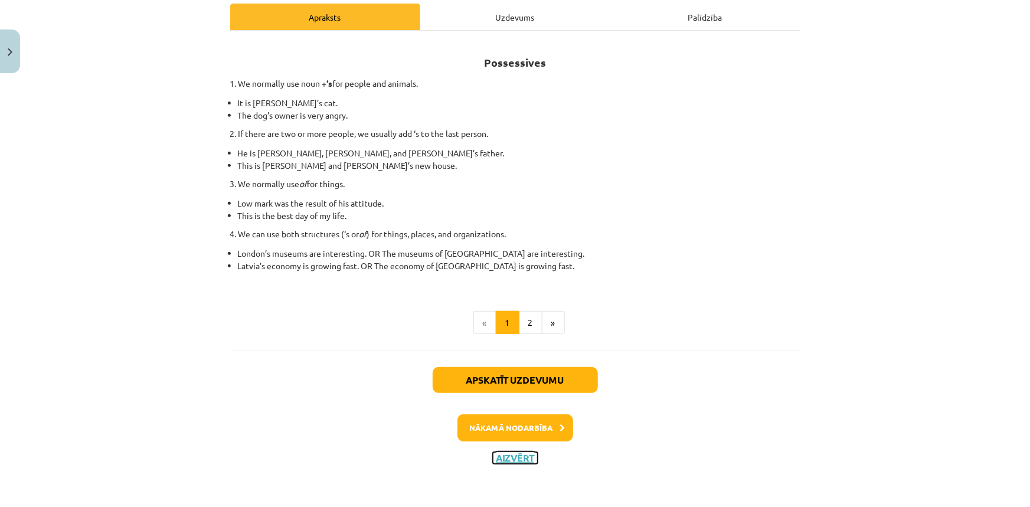
click at [502, 453] on button "Aizvērt" at bounding box center [515, 458] width 45 height 12
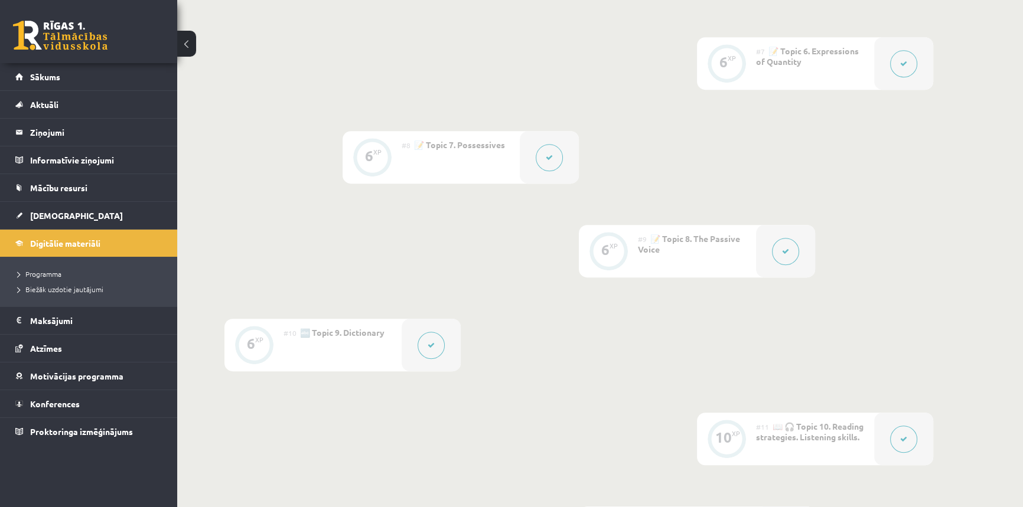
scroll to position [859, 0]
click at [56, 30] on link at bounding box center [60, 36] width 94 height 30
